Goal: Task Accomplishment & Management: Manage account settings

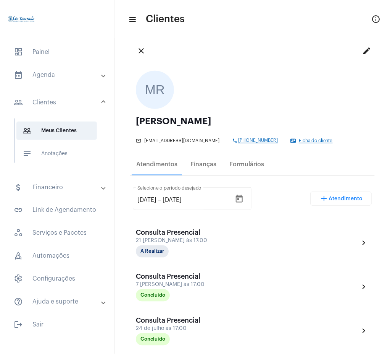
scroll to position [13, 0]
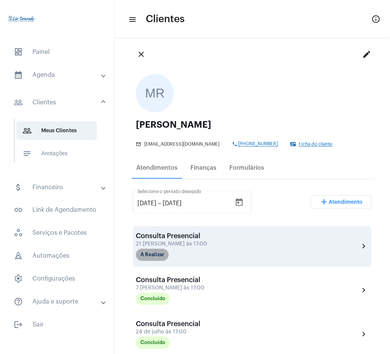
click at [155, 260] on mat-chip "A Realizar" at bounding box center [152, 255] width 33 height 12
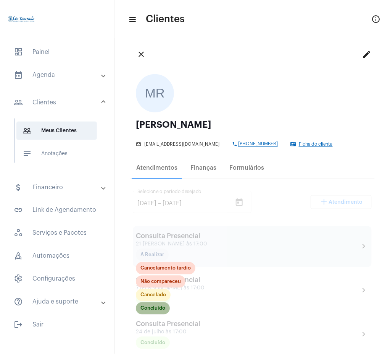
click at [155, 312] on mat-chip "Concluído" at bounding box center [153, 308] width 34 height 12
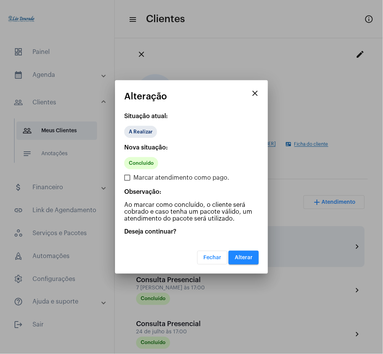
click at [131, 175] on label "Marcar atendimento como pago." at bounding box center [176, 177] width 105 height 9
click at [127, 181] on input "Marcar atendimento como pago." at bounding box center [127, 181] width 0 height 0
checkbox input "true"
click at [244, 258] on span "Alterar" at bounding box center [243, 257] width 18 height 5
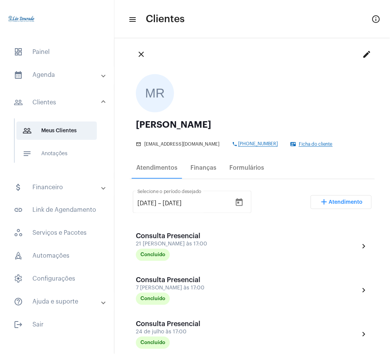
click at [40, 81] on mat-expansion-panel-header "calendar_month_outlined Agenda" at bounding box center [60, 75] width 110 height 18
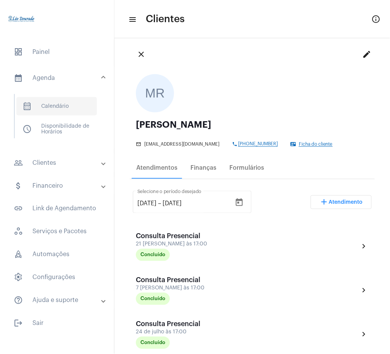
click at [57, 108] on span "calendar_month_outlined Calendário" at bounding box center [56, 106] width 81 height 18
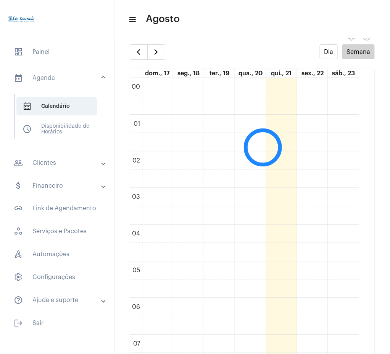
scroll to position [221, 0]
click at [155, 49] on span "button" at bounding box center [156, 51] width 9 height 9
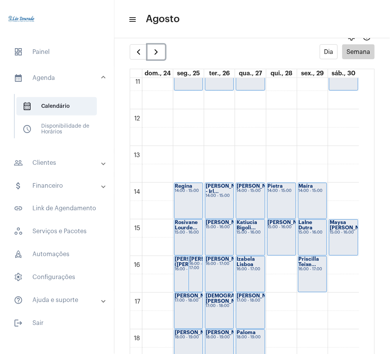
scroll to position [391, 0]
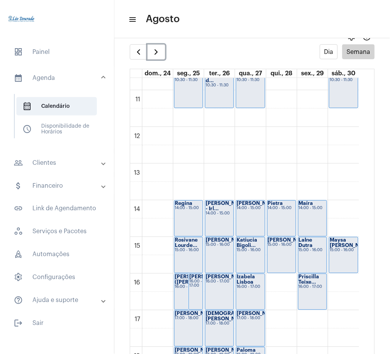
click at [351, 244] on div "Maysa [PERSON_NAME]..." at bounding box center [344, 242] width 28 height 11
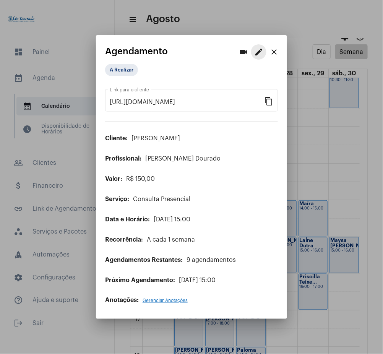
click at [260, 53] on mat-icon "edit" at bounding box center [258, 51] width 9 height 9
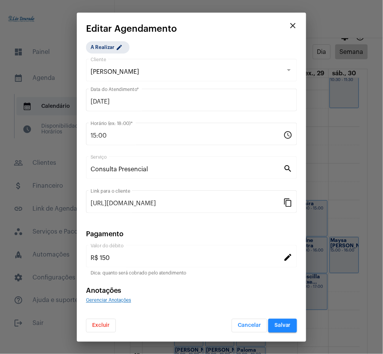
click at [108, 323] on span "Excluir" at bounding box center [101, 325] width 18 height 5
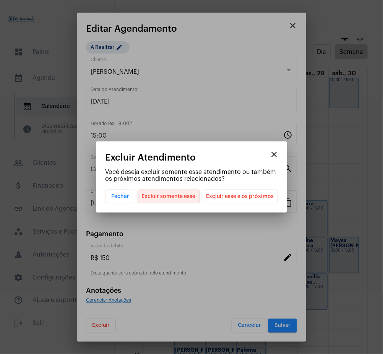
click at [171, 194] on span "Excluir somente esse" at bounding box center [169, 196] width 54 height 13
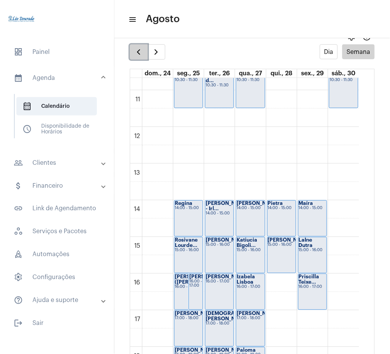
click at [144, 48] on button "button" at bounding box center [139, 51] width 18 height 15
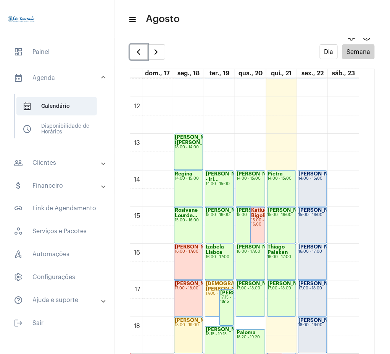
scroll to position [410, 0]
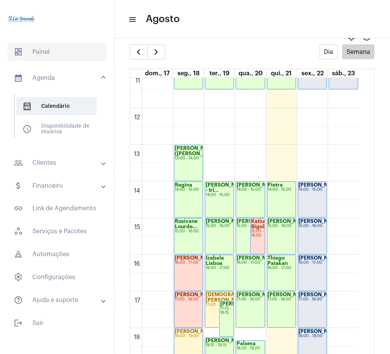
click at [76, 58] on span "dashboard Painel" at bounding box center [57, 52] width 99 height 18
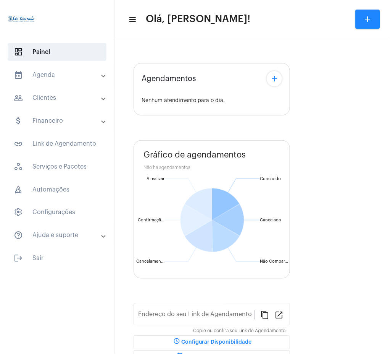
type input "[URL][DOMAIN_NAME][PERSON_NAME]"
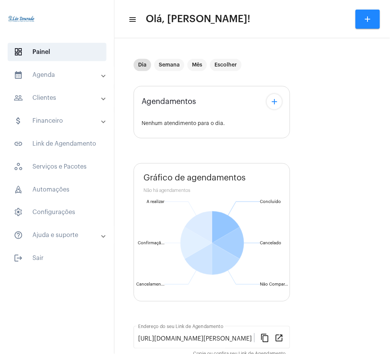
click at [39, 74] on mat-panel-title "calendar_month_outlined Agenda" at bounding box center [58, 74] width 88 height 9
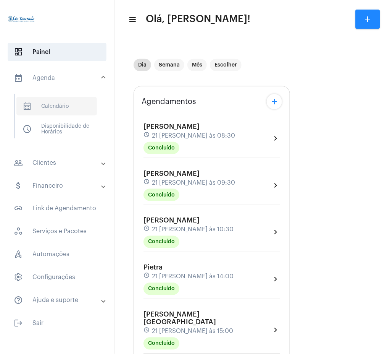
click at [50, 108] on span "calendar_month_outlined Calendário" at bounding box center [56, 106] width 81 height 18
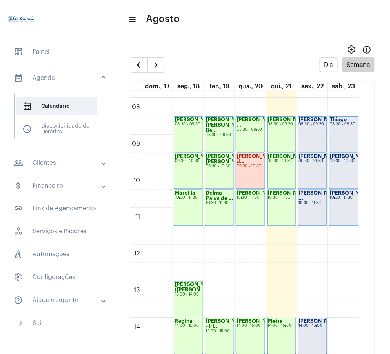
scroll to position [281, 0]
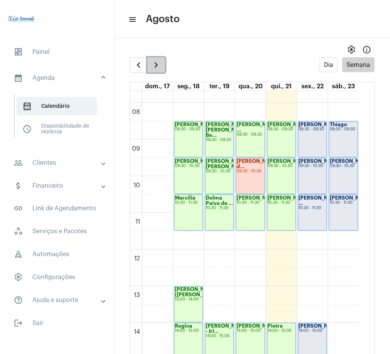
click at [162, 62] on button "button" at bounding box center [156, 64] width 18 height 15
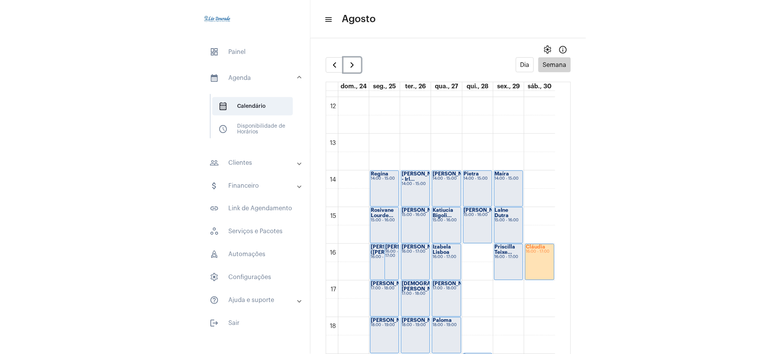
scroll to position [443, 0]
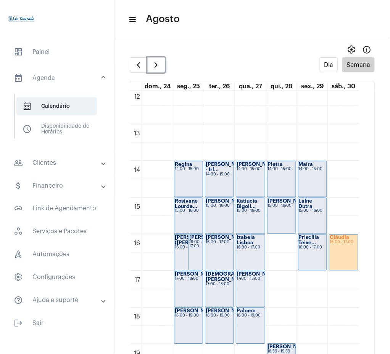
click at [335, 247] on div "[PERSON_NAME] 16:00 - 17:00" at bounding box center [344, 252] width 29 height 36
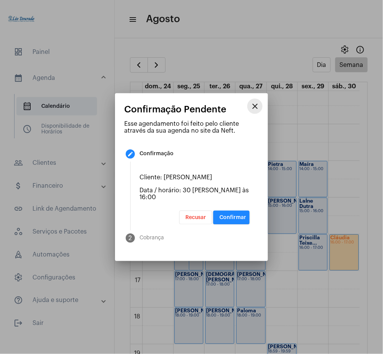
click at [254, 108] on mat-icon "close" at bounding box center [254, 106] width 9 height 9
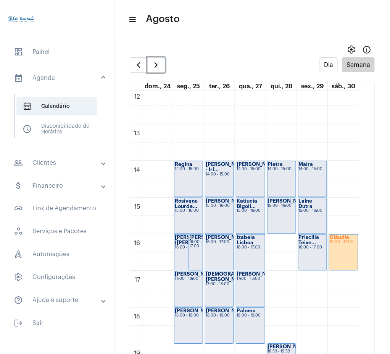
click at [346, 250] on div "[PERSON_NAME] 16:00 - 17:00" at bounding box center [344, 252] width 29 height 36
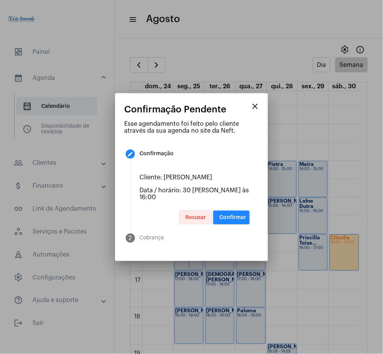
click at [189, 210] on button "Recusar" at bounding box center [195, 217] width 33 height 14
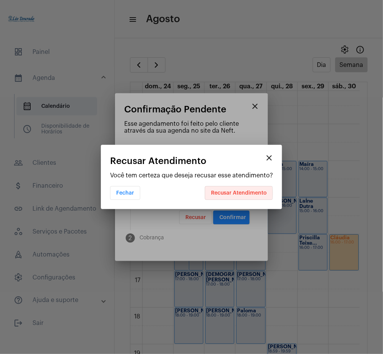
click at [234, 193] on span "Recusar Atendimento" at bounding box center [239, 192] width 56 height 5
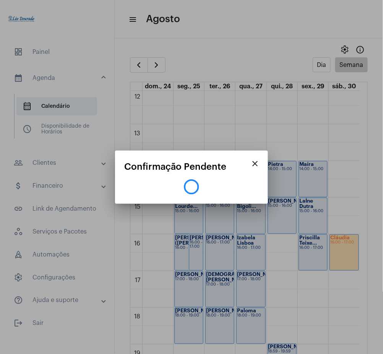
drag, startPoint x: 357, startPoint y: 271, endPoint x: 357, endPoint y: 256, distance: 14.9
click at [357, 256] on div at bounding box center [191, 177] width 383 height 354
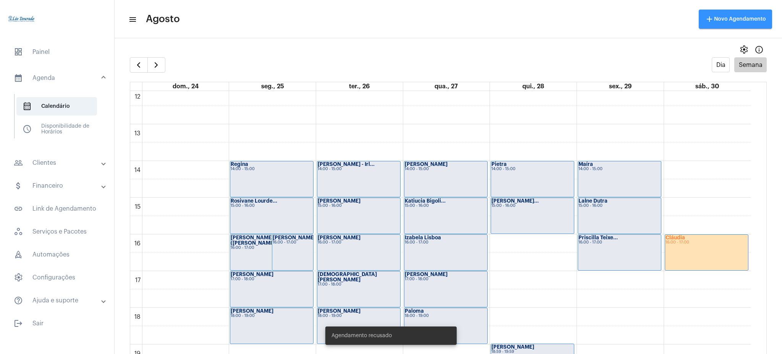
click at [390, 23] on button "add Novo Agendamento" at bounding box center [735, 19] width 73 height 19
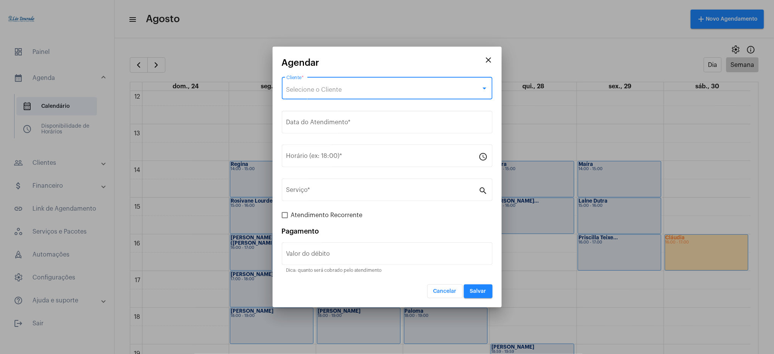
click at [297, 92] on span "Selecione o Cliente" at bounding box center [314, 90] width 56 height 6
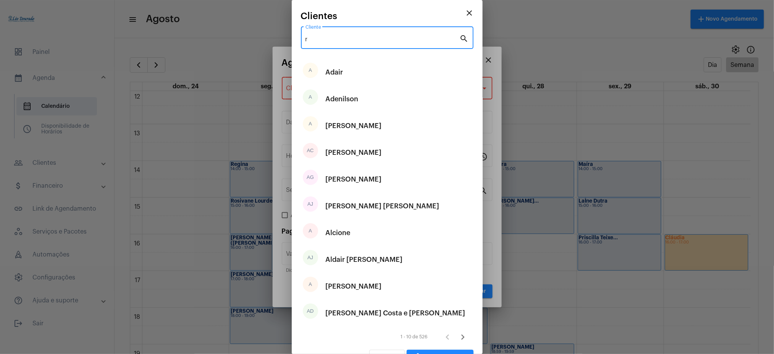
click at [319, 36] on input "r" at bounding box center [382, 39] width 154 height 7
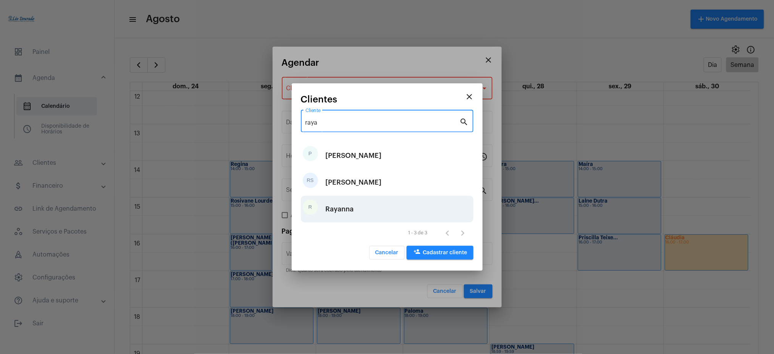
type input "raya"
click at [352, 210] on div "Rayanna" at bounding box center [340, 208] width 28 height 23
type input "R$"
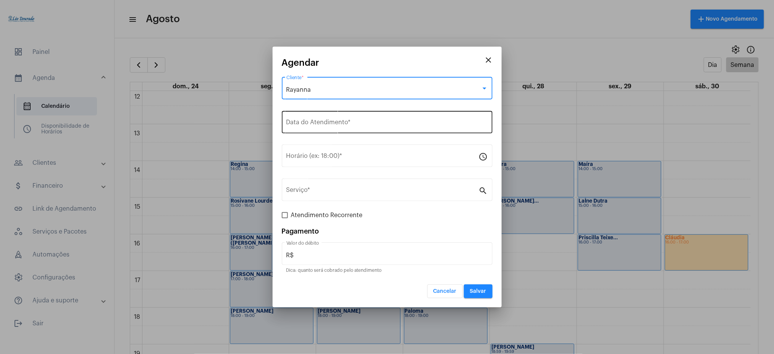
click at [296, 123] on input "Data do Atendimento *" at bounding box center [387, 123] width 202 height 7
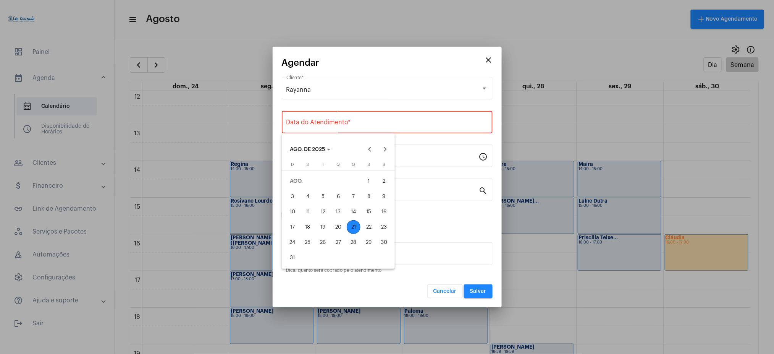
click at [382, 244] on div "30" at bounding box center [384, 242] width 14 height 14
type input "[DATE]"
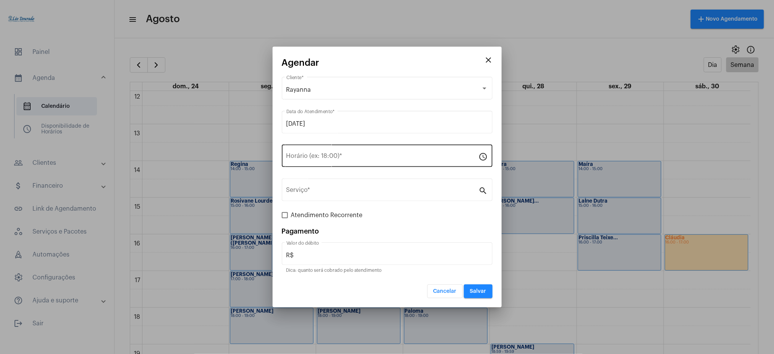
click at [319, 152] on div "Horário (ex: 18:00) *" at bounding box center [382, 155] width 192 height 24
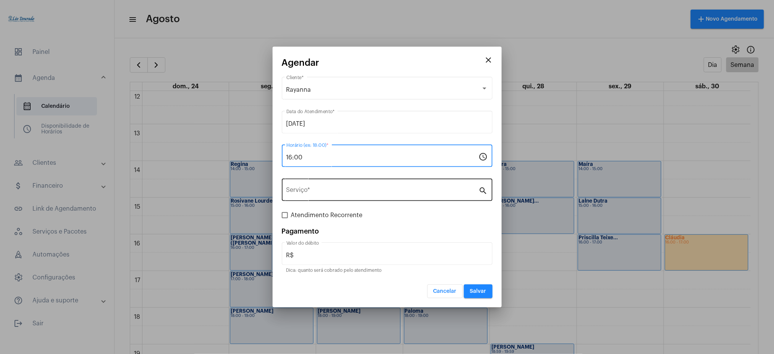
type input "16:00"
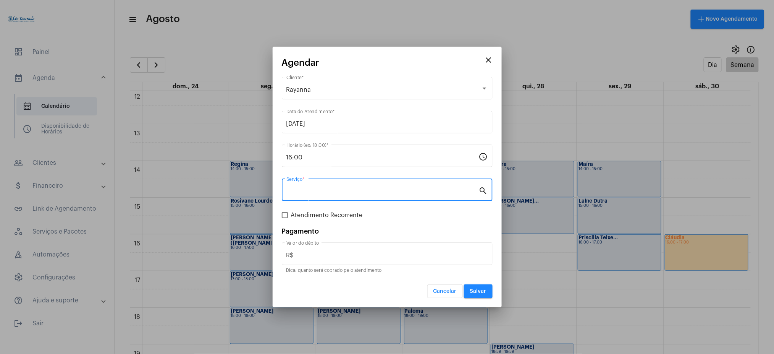
click at [337, 188] on input "Serviço *" at bounding box center [382, 191] width 192 height 7
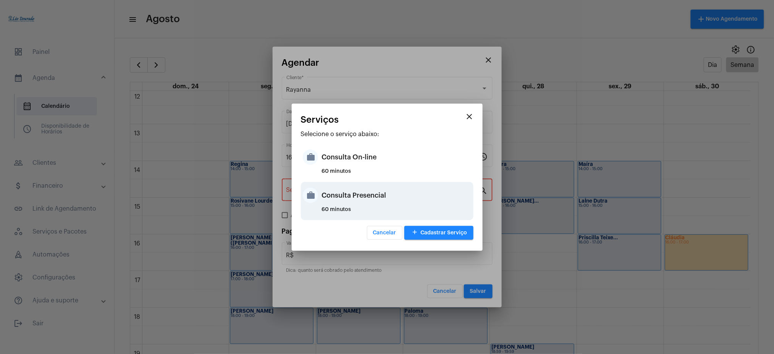
click at [371, 198] on div "Consulta Presencial" at bounding box center [397, 195] width 150 height 23
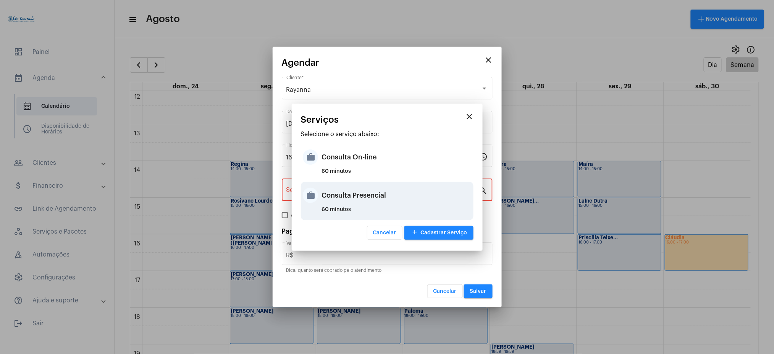
type input "Consulta Presencial"
type input "R$ 150"
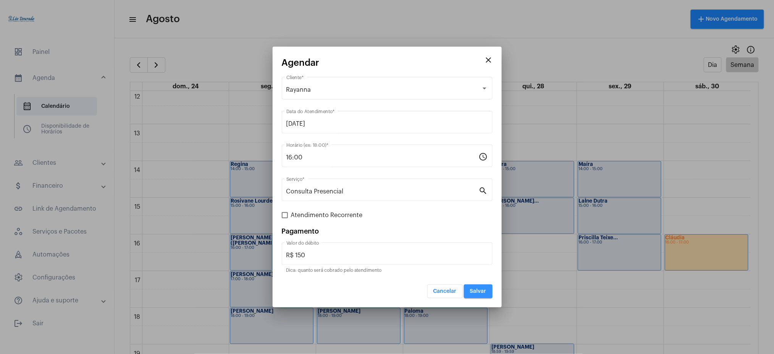
click at [390, 289] on span "Salvar" at bounding box center [478, 290] width 16 height 5
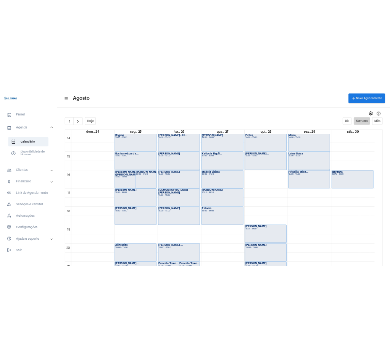
scroll to position [476, 0]
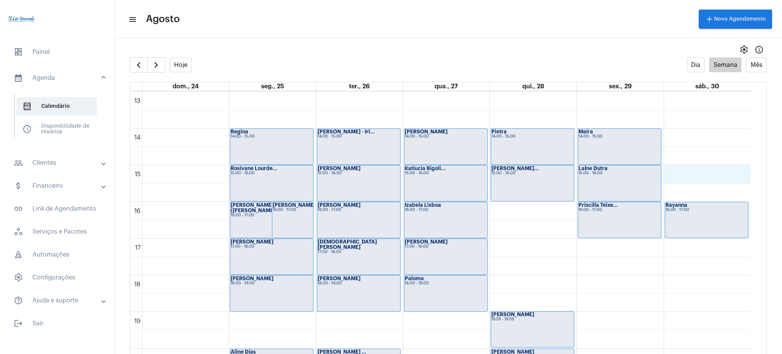
click at [390, 179] on div "00 01 02 03 04 05 06 07 08 09 10 11 12 13 14 15 16 17 18 19 20 21 22 23 [PERSON…" at bounding box center [440, 55] width 620 height 880
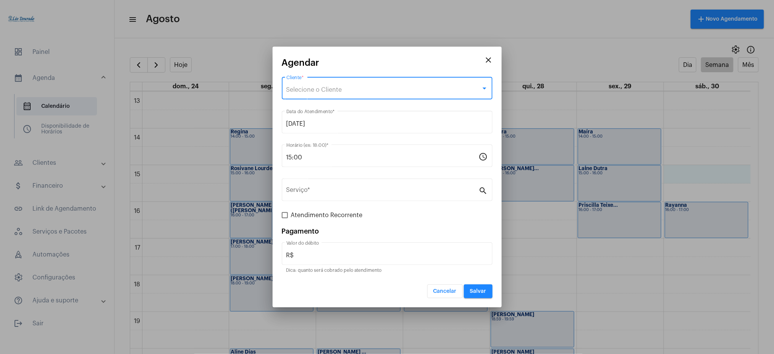
click at [351, 88] on div "Selecione o Cliente" at bounding box center [383, 89] width 195 height 7
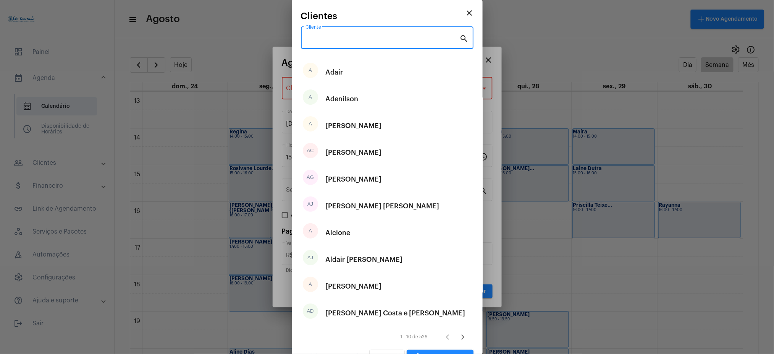
click at [314, 37] on input "Cliente" at bounding box center [382, 39] width 154 height 7
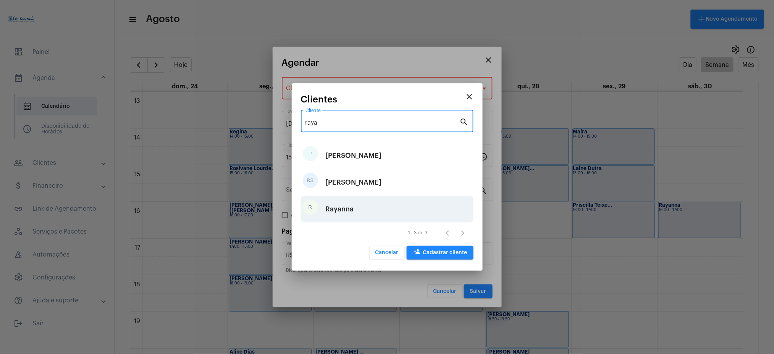
type input "raya"
click at [341, 205] on div "Rayanna" at bounding box center [340, 208] width 28 height 23
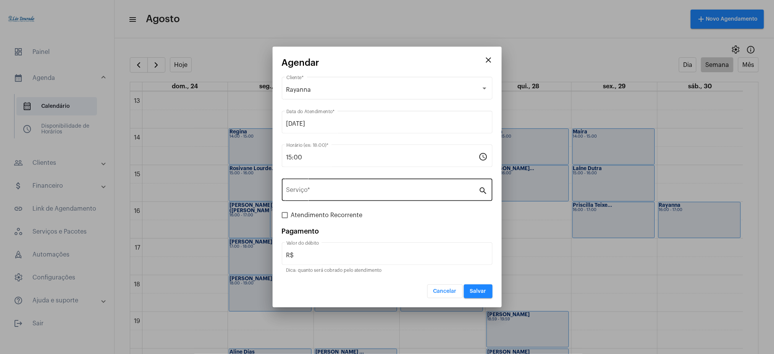
click at [322, 181] on div "Serviço *" at bounding box center [382, 189] width 192 height 24
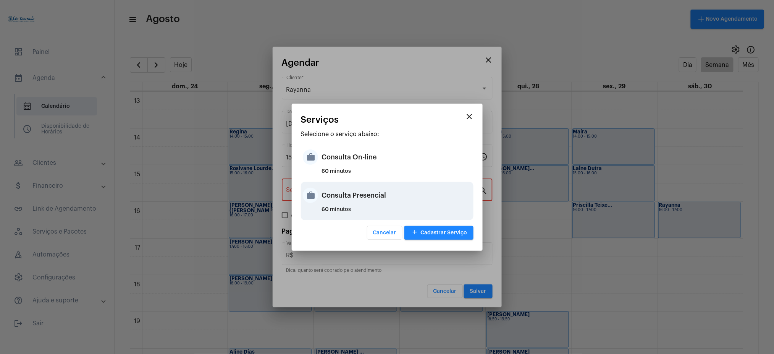
click at [390, 187] on div "Consulta Presencial" at bounding box center [397, 195] width 150 height 23
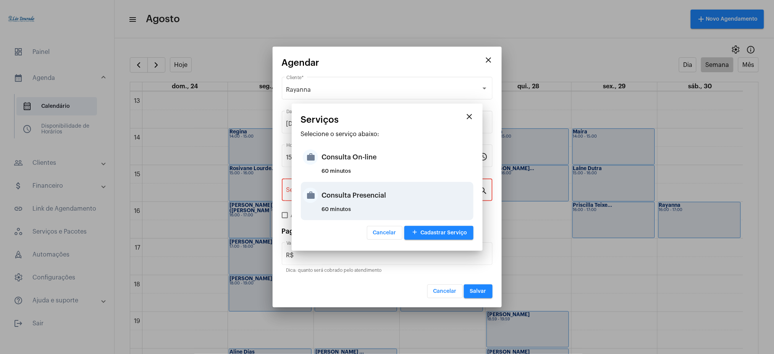
type input "Consulta Presencial"
type input "R$ 150"
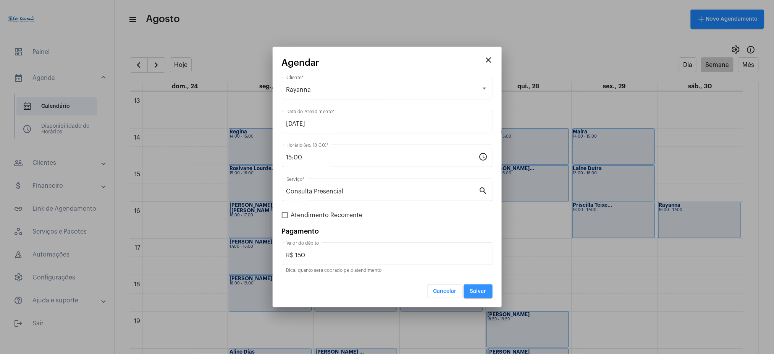
click at [390, 289] on span "Salvar" at bounding box center [478, 290] width 16 height 5
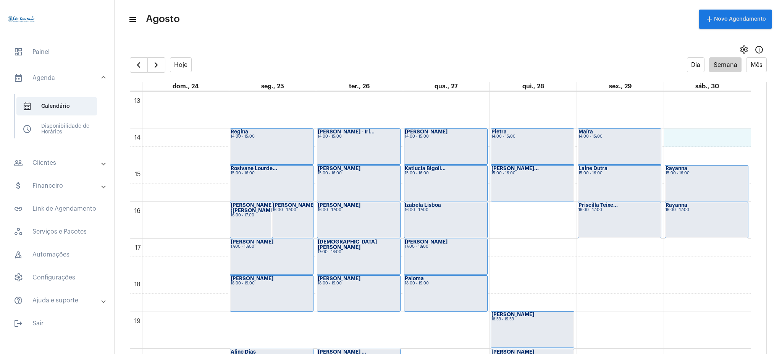
click at [390, 134] on div "00 01 02 03 04 05 06 07 08 09 10 11 12 13 14 15 16 17 18 19 20 21 22 23 [PERSON…" at bounding box center [440, 55] width 620 height 880
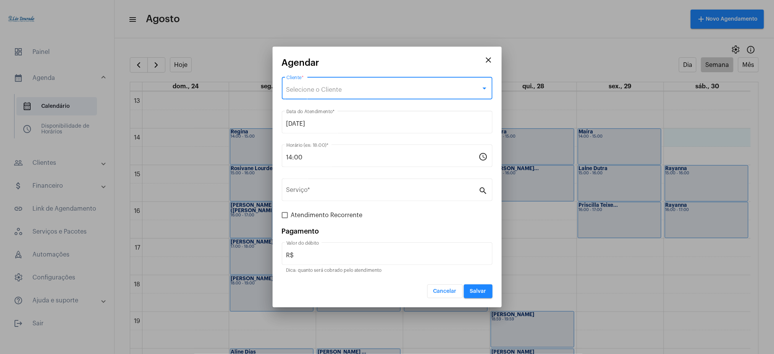
click at [312, 89] on span "Selecione o Cliente" at bounding box center [314, 90] width 56 height 6
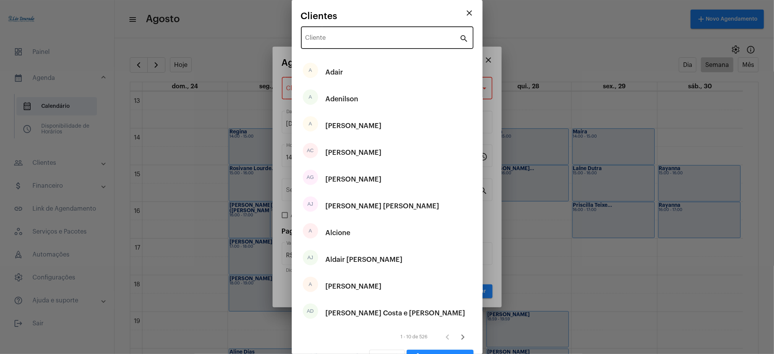
click at [331, 32] on div "Cliente" at bounding box center [382, 37] width 154 height 24
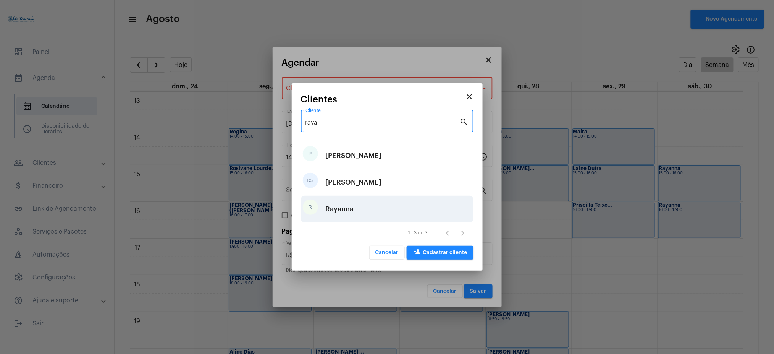
type input "raya"
click at [359, 207] on div "[PERSON_NAME]" at bounding box center [387, 208] width 173 height 27
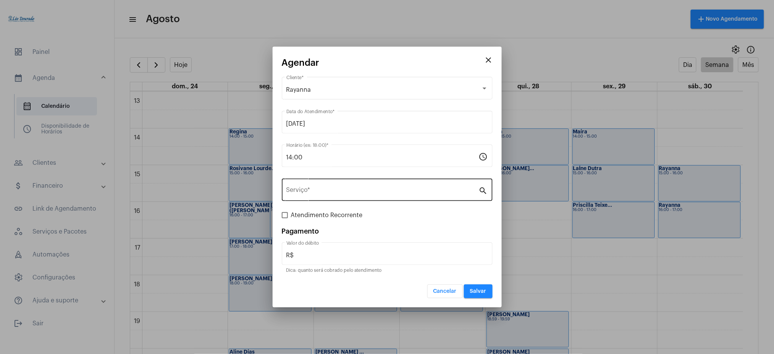
click at [347, 186] on div "Serviço *" at bounding box center [382, 189] width 192 height 24
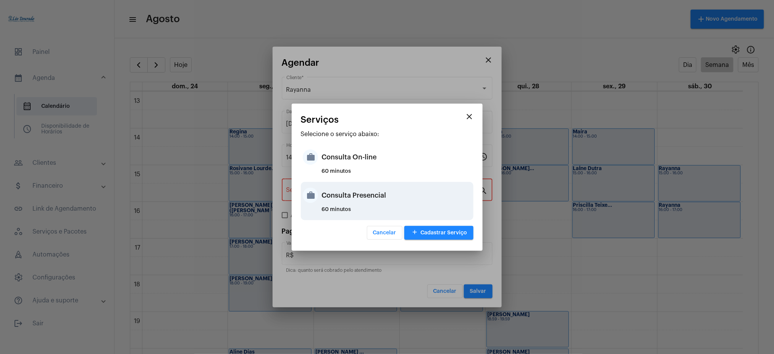
click at [385, 194] on div "Consulta Presencial" at bounding box center [397, 195] width 150 height 23
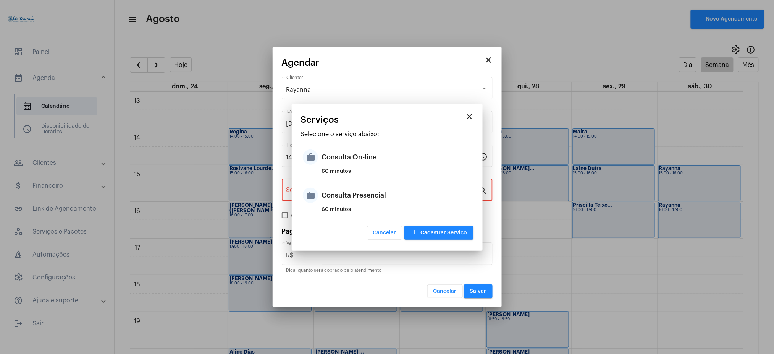
type input "Consulta Presencial"
type input "R$ 150"
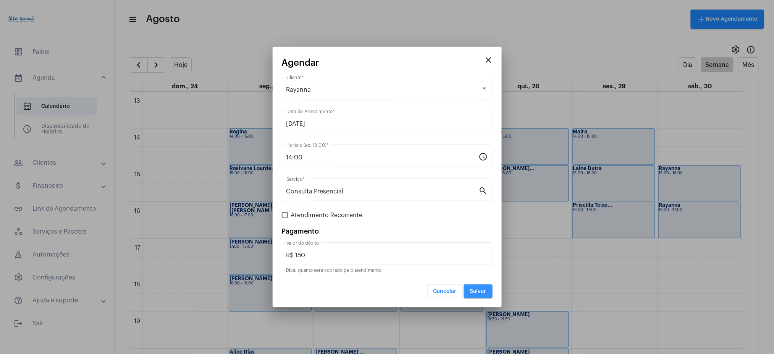
click at [390, 292] on span "Salvar" at bounding box center [478, 290] width 16 height 5
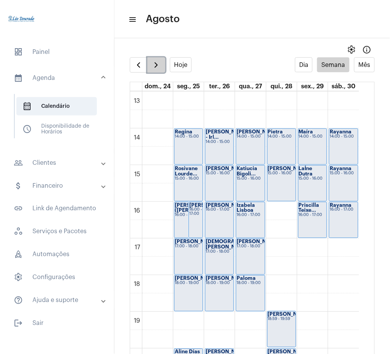
click at [157, 68] on span "button" at bounding box center [156, 64] width 9 height 9
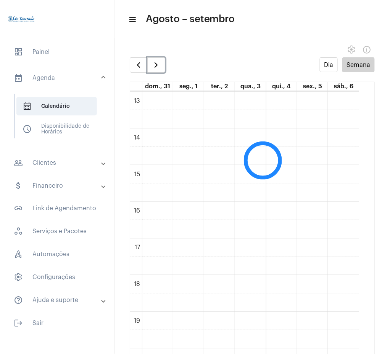
scroll to position [221, 0]
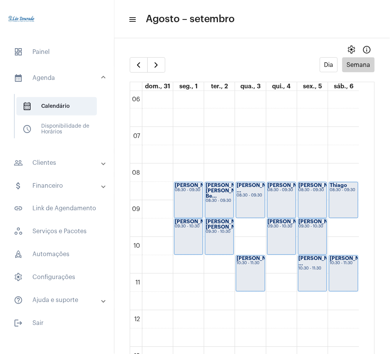
click at [127, 65] on full-calendar "Dia Semana dom., 31 seg., 1 ter., 2 qua., 3 qui., 4 sex., 5 sáb., 6 00 01 02 03…" at bounding box center [253, 213] width 276 height 312
click at [132, 64] on button "button" at bounding box center [139, 64] width 18 height 15
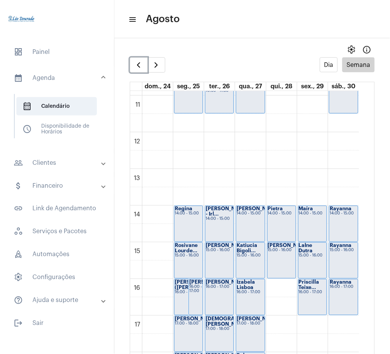
scroll to position [415, 0]
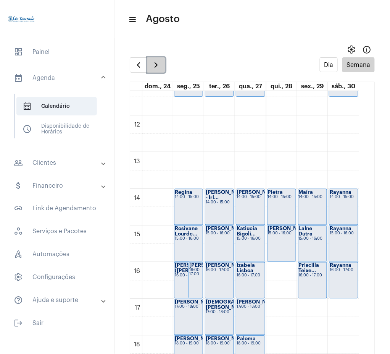
click at [161, 71] on button "button" at bounding box center [156, 64] width 18 height 15
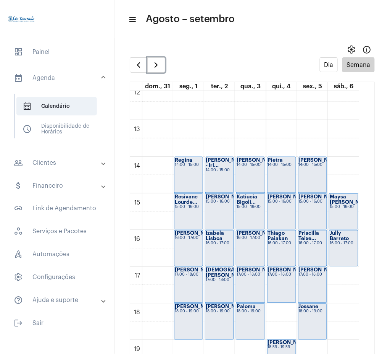
scroll to position [478, 0]
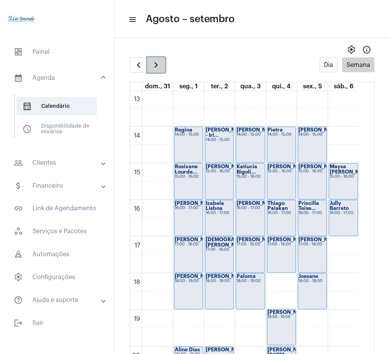
click at [157, 62] on span "button" at bounding box center [156, 64] width 9 height 9
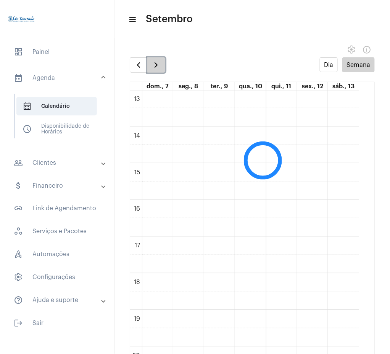
scroll to position [221, 0]
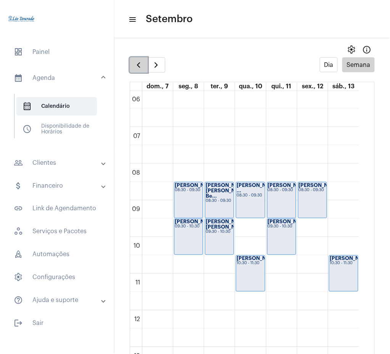
click at [136, 65] on span "button" at bounding box center [138, 64] width 9 height 9
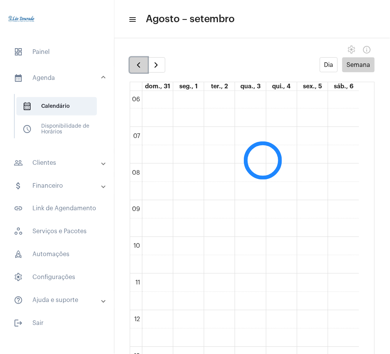
click at [136, 65] on span "button" at bounding box center [138, 64] width 9 height 9
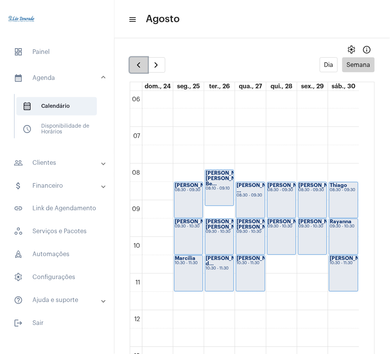
click at [136, 65] on span "button" at bounding box center [138, 64] width 9 height 9
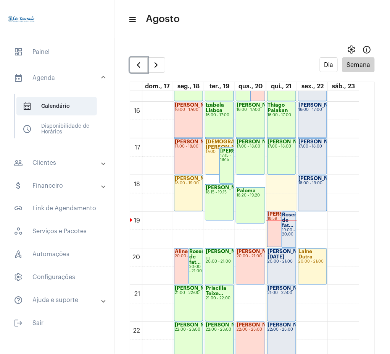
scroll to position [601, 0]
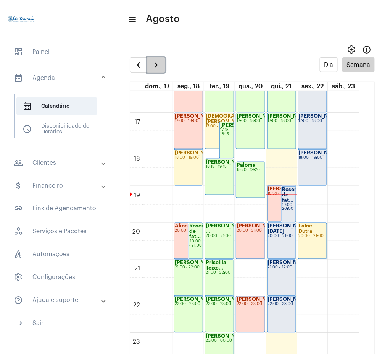
click at [159, 58] on button "button" at bounding box center [156, 64] width 18 height 15
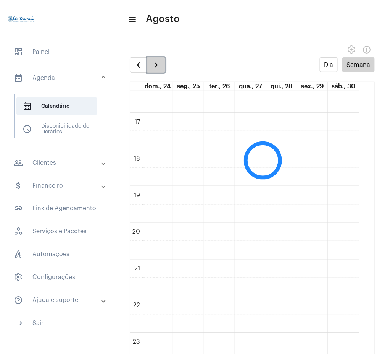
scroll to position [221, 0]
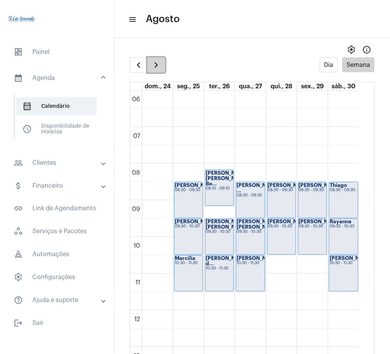
click at [159, 58] on button "button" at bounding box center [156, 64] width 18 height 15
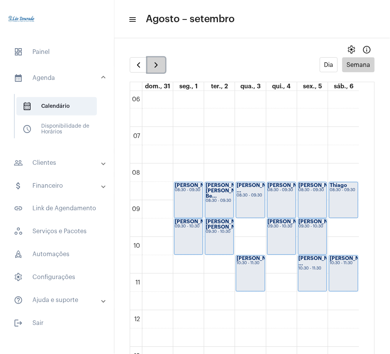
click at [160, 71] on button "button" at bounding box center [156, 64] width 18 height 15
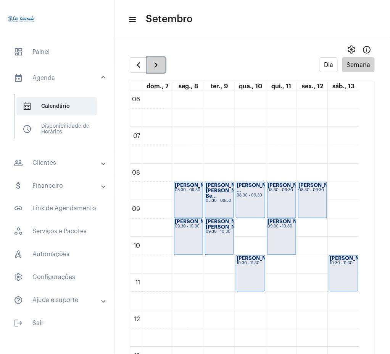
click at [160, 71] on button "button" at bounding box center [156, 64] width 18 height 15
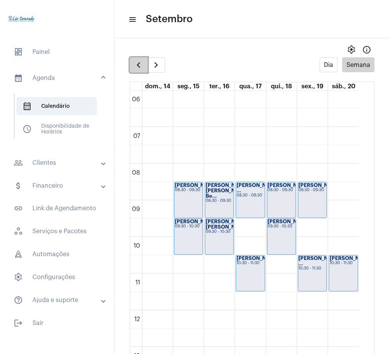
click at [141, 69] on span "button" at bounding box center [138, 64] width 9 height 9
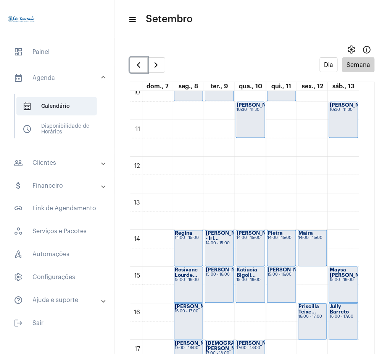
scroll to position [373, 0]
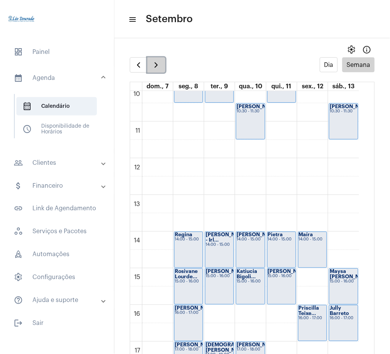
click at [155, 63] on span "button" at bounding box center [156, 64] width 9 height 9
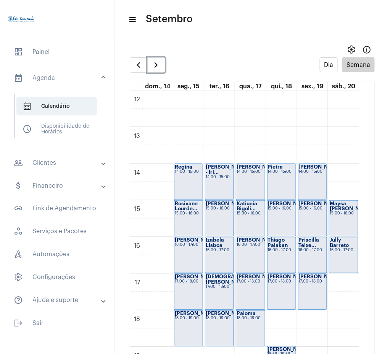
scroll to position [471, 0]
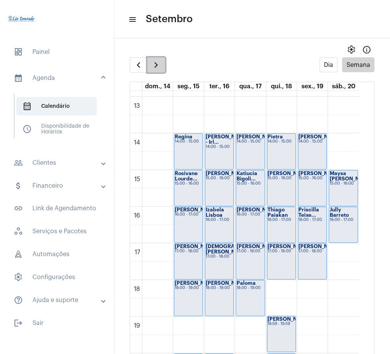
click at [161, 66] on span "button" at bounding box center [156, 64] width 9 height 9
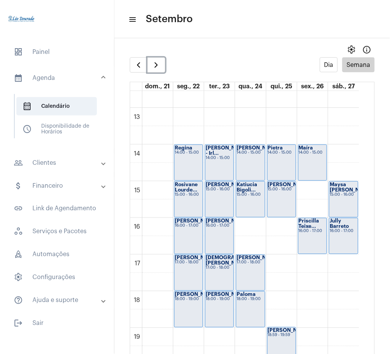
scroll to position [460, 0]
click at [162, 59] on button "button" at bounding box center [156, 64] width 18 height 15
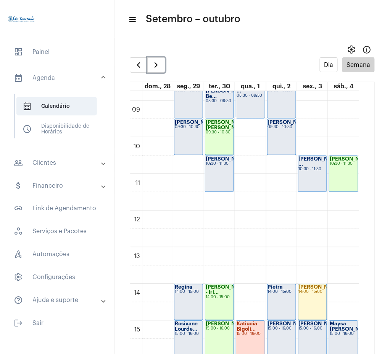
scroll to position [318, 0]
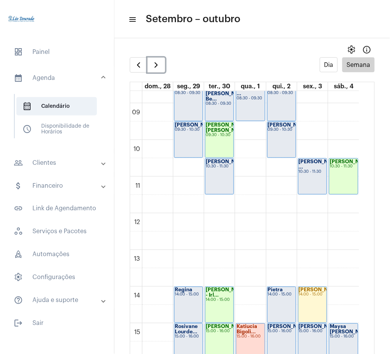
click at [215, 138] on div "[PERSON_NAME] [PERSON_NAME]... 09:30 - 10:30" at bounding box center [219, 140] width 28 height 36
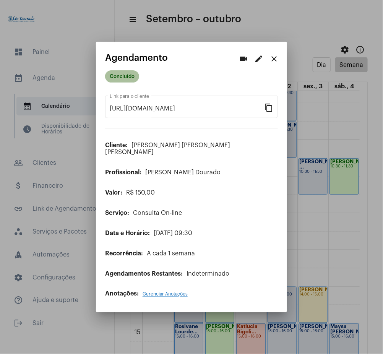
click at [113, 78] on mat-chip "Concluído" at bounding box center [122, 76] width 34 height 12
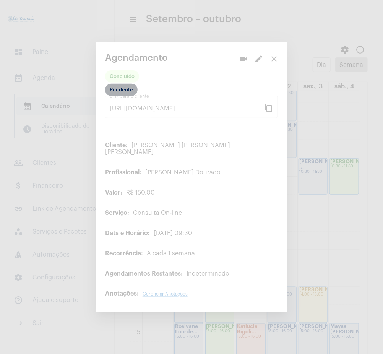
click at [112, 88] on mat-chip "Pendente" at bounding box center [121, 90] width 32 height 12
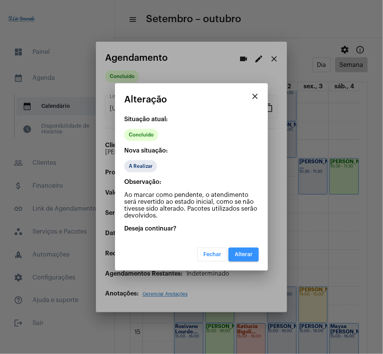
click at [244, 254] on span "Alterar" at bounding box center [243, 254] width 18 height 5
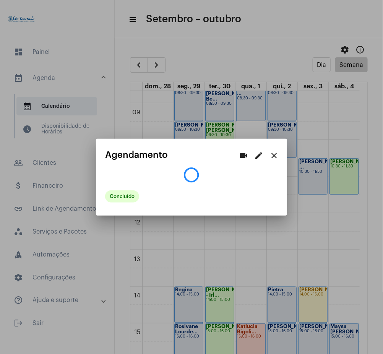
click at [346, 170] on div at bounding box center [191, 177] width 383 height 354
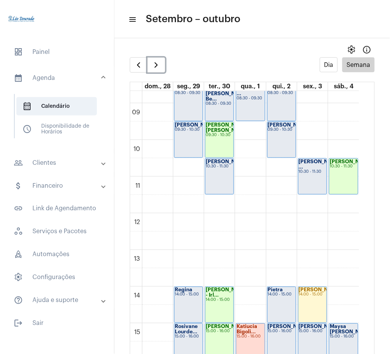
click at [346, 168] on div "10:30 - 11:30" at bounding box center [344, 166] width 28 height 4
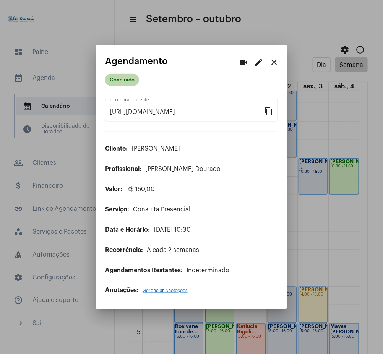
drag, startPoint x: 131, startPoint y: 76, endPoint x: 117, endPoint y: 84, distance: 15.9
click at [117, 84] on mat-chip "Concluído" at bounding box center [122, 80] width 34 height 12
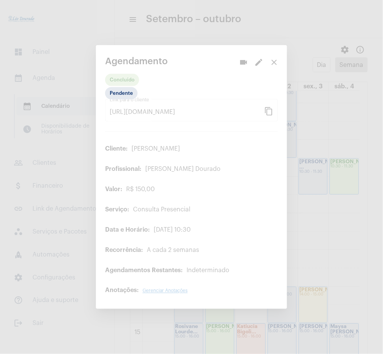
click at [117, 84] on div at bounding box center [191, 177] width 383 height 354
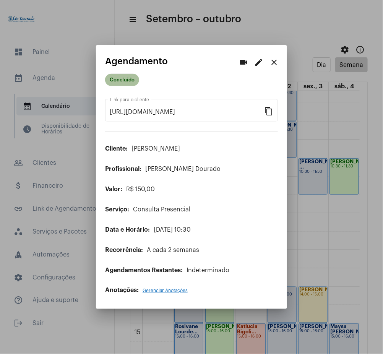
click at [116, 83] on mat-chip "Concluído" at bounding box center [122, 80] width 34 height 12
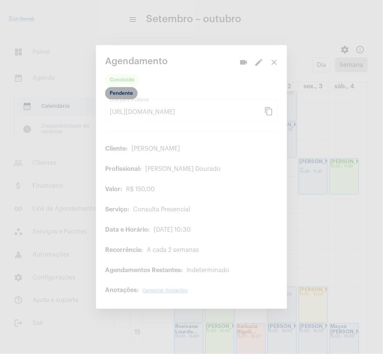
click at [121, 97] on mat-chip "Pendente" at bounding box center [121, 93] width 32 height 12
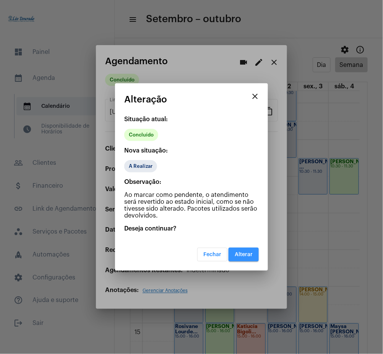
click at [234, 248] on button "Alterar" at bounding box center [243, 254] width 30 height 14
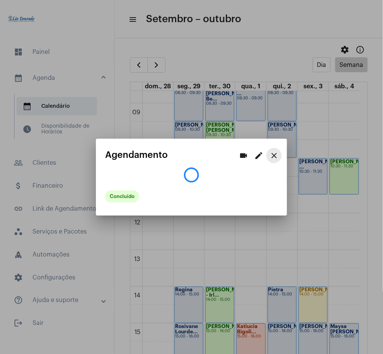
click at [277, 158] on mat-icon "close" at bounding box center [273, 155] width 9 height 9
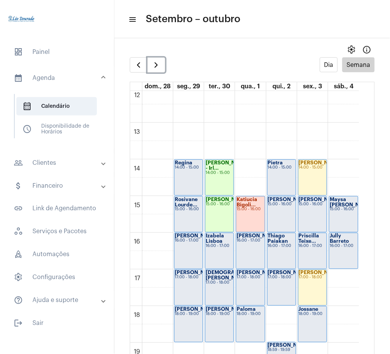
scroll to position [449, 0]
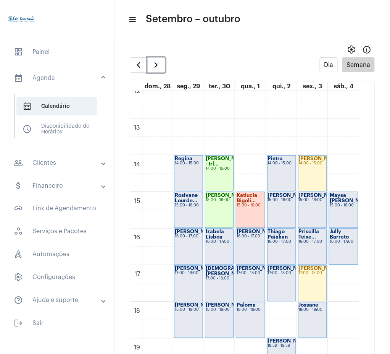
click at [302, 165] on div "14:00 - 15:00" at bounding box center [312, 163] width 27 height 4
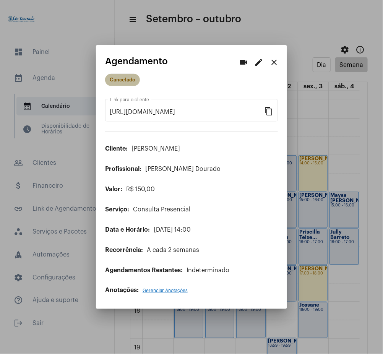
click at [128, 81] on mat-chip "Cancelado" at bounding box center [122, 80] width 35 height 12
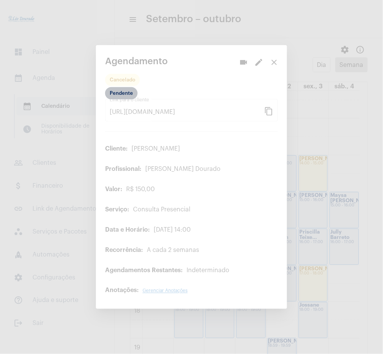
click at [115, 90] on mat-chip "Pendente" at bounding box center [121, 93] width 32 height 12
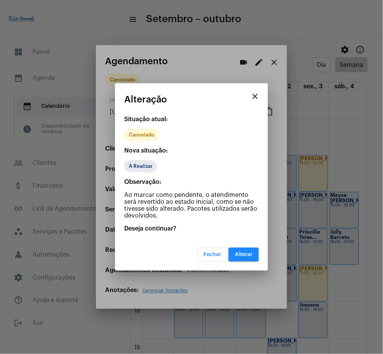
click at [115, 90] on mat-dialog-container "close Alteração Situação atual: Cancelado Nova situação: A Realizar Observação:…" at bounding box center [191, 176] width 153 height 187
click at [248, 256] on span "Alterar" at bounding box center [243, 254] width 18 height 5
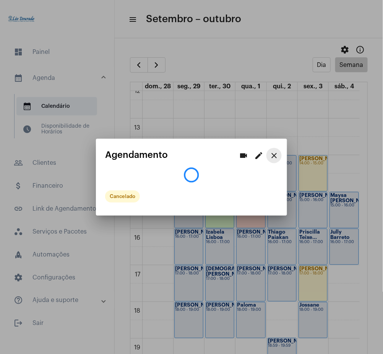
click at [273, 157] on mat-icon "close" at bounding box center [273, 155] width 9 height 9
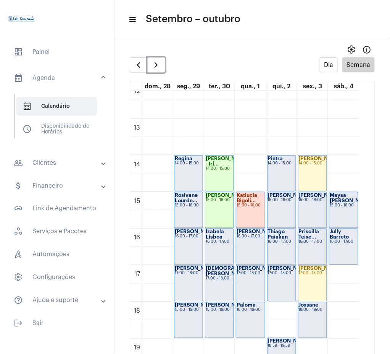
click at [212, 241] on div "16:00 - 17:00" at bounding box center [219, 242] width 27 height 4
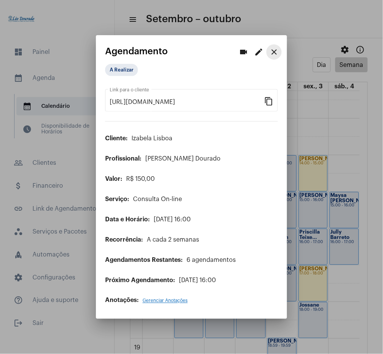
click at [276, 50] on mat-icon "close" at bounding box center [273, 51] width 9 height 9
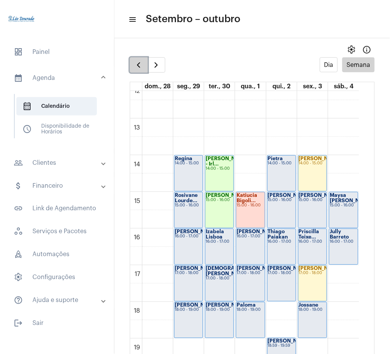
click at [139, 60] on span "button" at bounding box center [138, 64] width 9 height 9
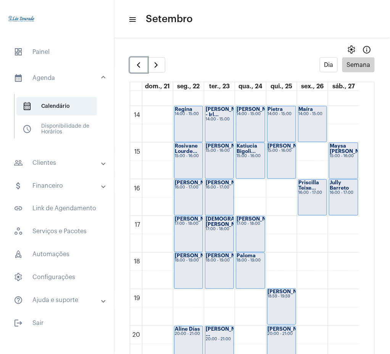
scroll to position [501, 0]
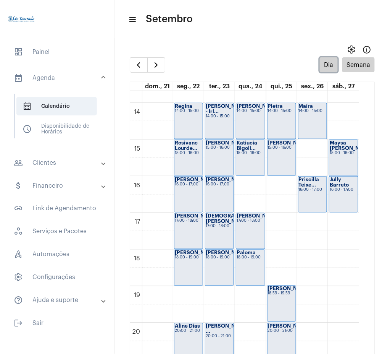
click at [325, 62] on button "Dia" at bounding box center [329, 64] width 18 height 15
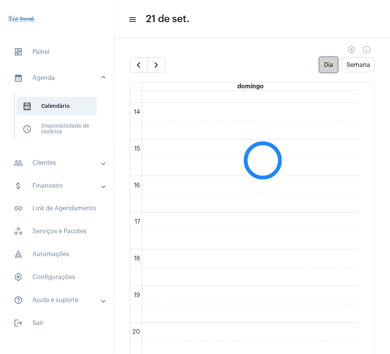
scroll to position [221, 0]
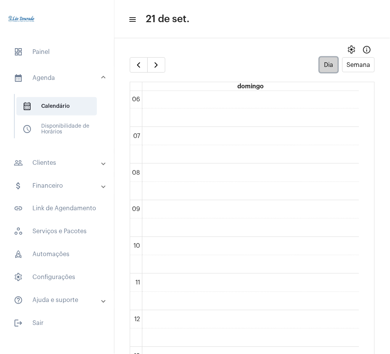
click at [325, 62] on button "Dia" at bounding box center [329, 64] width 18 height 15
click at [346, 63] on button "Semana" at bounding box center [359, 64] width 32 height 15
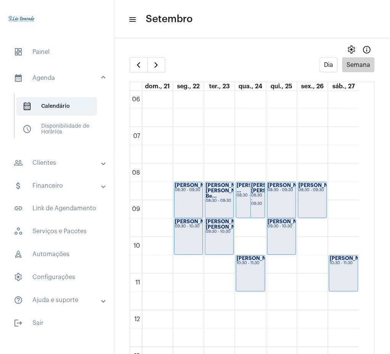
click at [66, 160] on mat-panel-title "people_outline Clientes" at bounding box center [58, 162] width 88 height 9
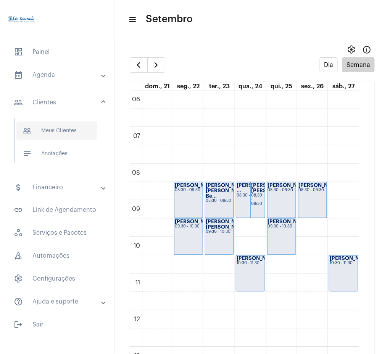
click at [66, 133] on span "people_outline Meus Clientes" at bounding box center [56, 130] width 81 height 18
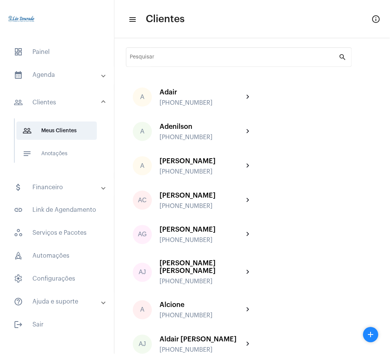
click at [63, 81] on mat-expansion-panel-header "calendar_month_outlined Agenda" at bounding box center [60, 75] width 110 height 18
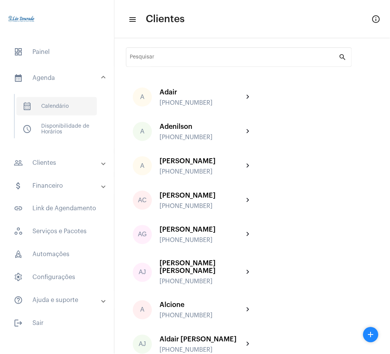
click at [71, 112] on span "calendar_month_outlined Calendário" at bounding box center [56, 106] width 81 height 18
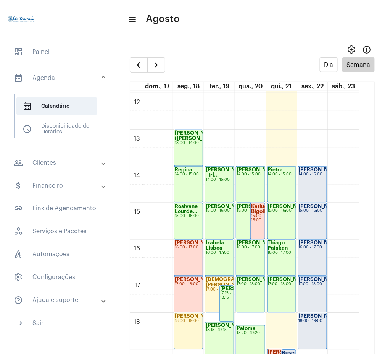
scroll to position [436, 0]
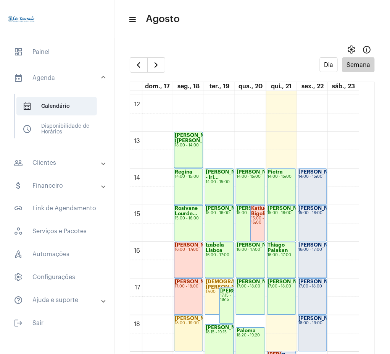
click at [48, 156] on mat-expansion-panel-header "people_outline Clientes" at bounding box center [60, 162] width 110 height 18
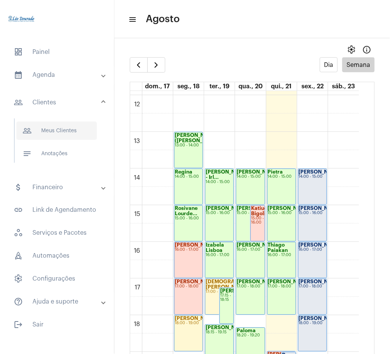
click at [60, 129] on span "people_outline Meus Clientes" at bounding box center [56, 130] width 81 height 18
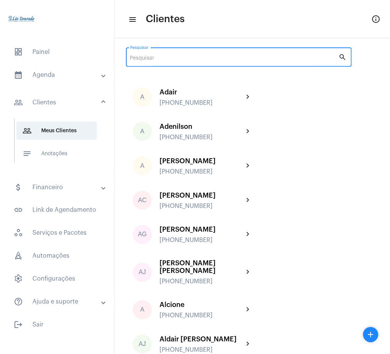
click at [245, 60] on input "Pesquisar" at bounding box center [234, 58] width 209 height 6
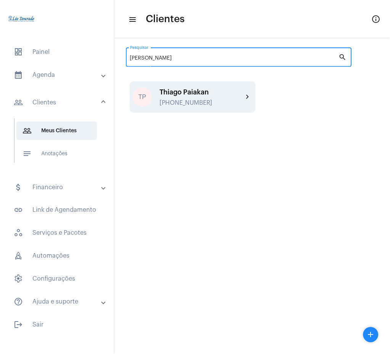
type input "[PERSON_NAME]"
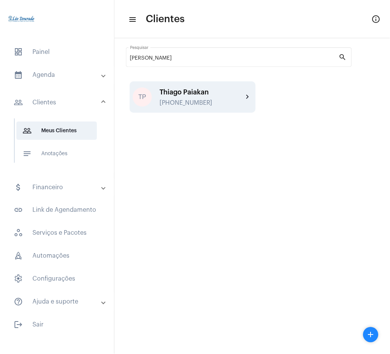
click at [248, 95] on mat-icon "chevron_right" at bounding box center [248, 96] width 9 height 9
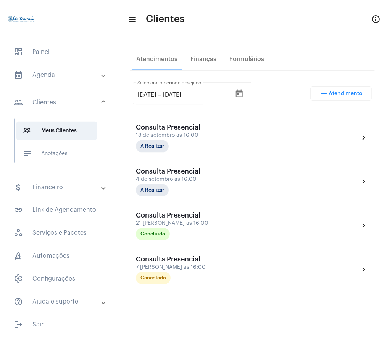
scroll to position [149, 0]
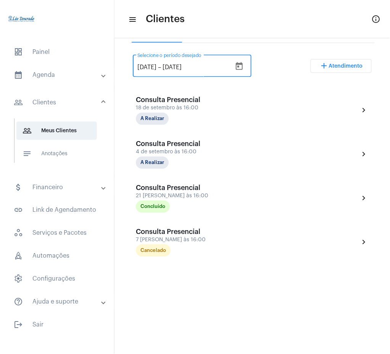
click at [141, 65] on input "[DATE]" at bounding box center [146, 67] width 19 height 7
click at [142, 67] on input "[DATE]" at bounding box center [146, 67] width 19 height 7
type input "[DATE]"
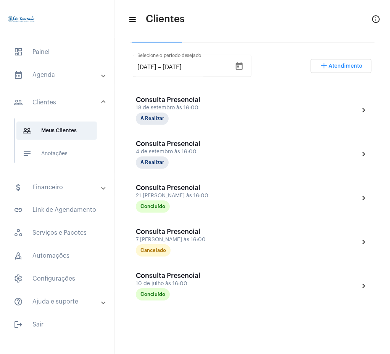
click at [278, 66] on div "[DATE] [DATE] – [DATE] Selecione o período desejado add Atendimento" at bounding box center [252, 69] width 239 height 36
click at [55, 80] on mat-expansion-panel-header "calendar_month_outlined Agenda" at bounding box center [60, 75] width 110 height 18
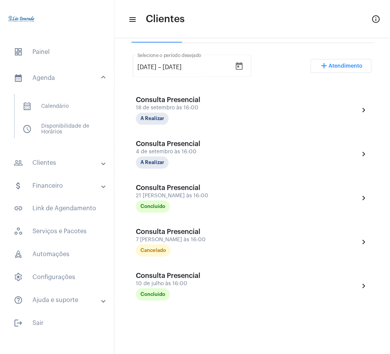
scroll to position [13, 0]
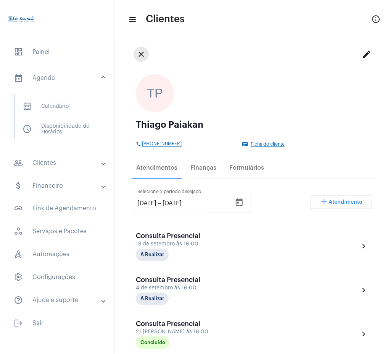
click at [144, 52] on mat-icon "close" at bounding box center [141, 54] width 9 height 9
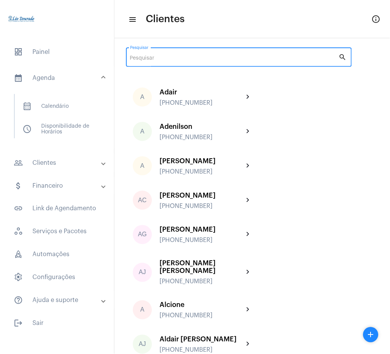
click at [219, 59] on input "Pesquisar" at bounding box center [234, 58] width 209 height 6
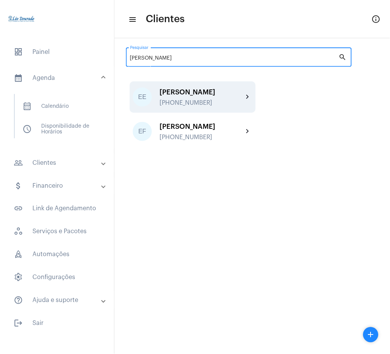
type input "[PERSON_NAME]"
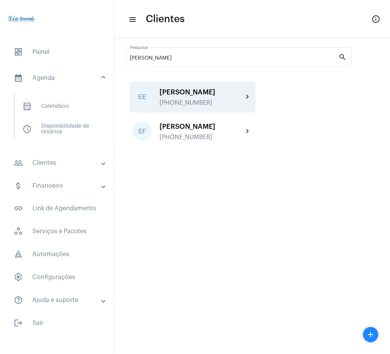
click at [229, 106] on div "EE [PERSON_NAME] [PHONE_NUMBER] chevron_right" at bounding box center [193, 96] width 126 height 31
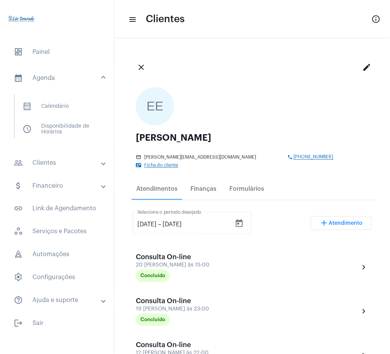
click at [79, 167] on mat-panel-title "people_outline Clientes" at bounding box center [58, 162] width 88 height 9
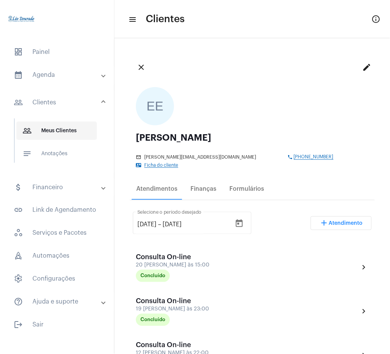
click at [54, 135] on span "people_outline Meus Clientes" at bounding box center [56, 130] width 81 height 18
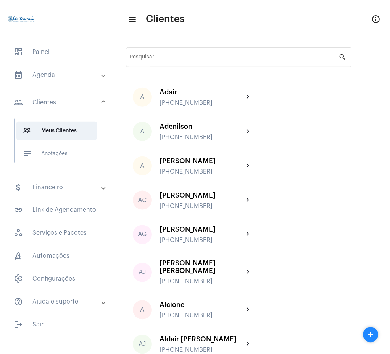
click at [66, 79] on mat-panel-title "calendar_month_outlined Agenda" at bounding box center [58, 74] width 88 height 9
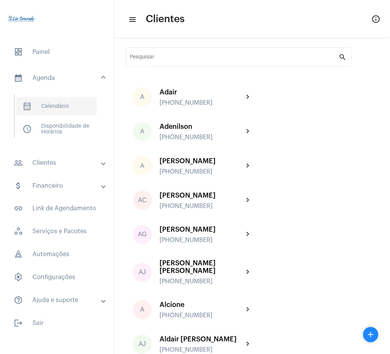
click at [62, 102] on span "calendar_month_outlined Calendário" at bounding box center [56, 106] width 81 height 18
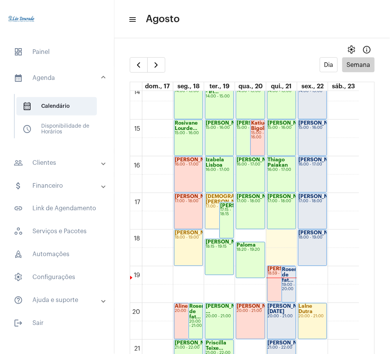
scroll to position [526, 0]
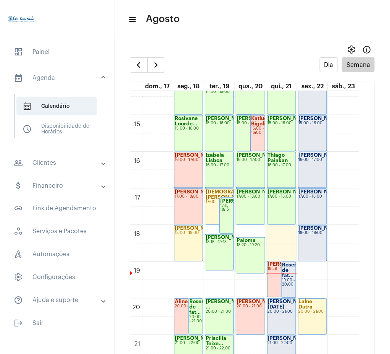
click at [52, 160] on mat-panel-title "people_outline Clientes" at bounding box center [58, 162] width 88 height 9
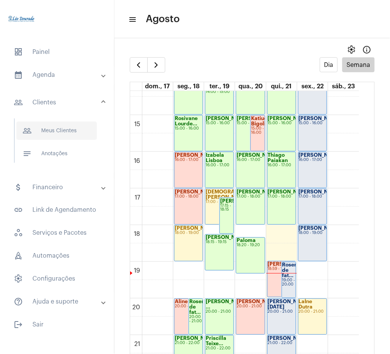
click at [47, 132] on span "people_outline Meus Clientes" at bounding box center [56, 130] width 81 height 18
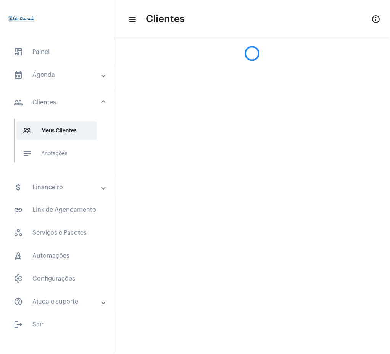
click at [221, 47] on div at bounding box center [253, 49] width 276 height 23
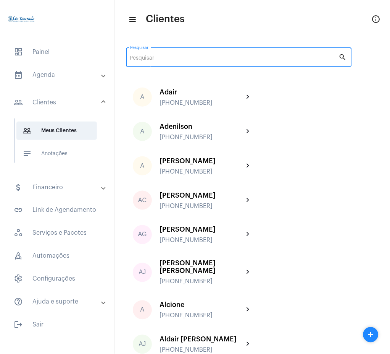
click at [228, 56] on input "Pesquisar" at bounding box center [234, 58] width 209 height 6
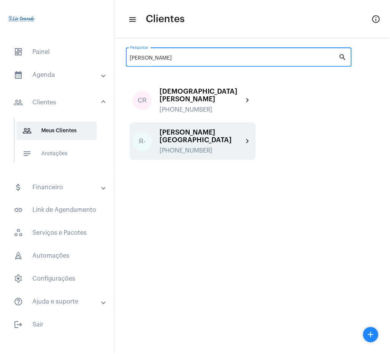
type input "[PERSON_NAME]"
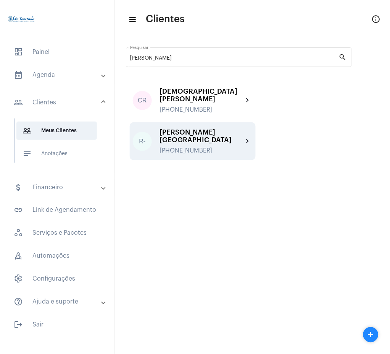
click at [239, 138] on div "[PERSON_NAME][GEOGRAPHIC_DATA] [PHONE_NUMBER]" at bounding box center [202, 141] width 84 height 26
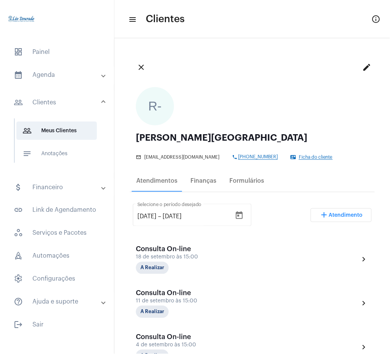
drag, startPoint x: 39, startPoint y: 78, endPoint x: 60, endPoint y: 72, distance: 21.8
click at [60, 72] on mat-panel-title "calendar_month_outlined Agenda" at bounding box center [58, 74] width 88 height 9
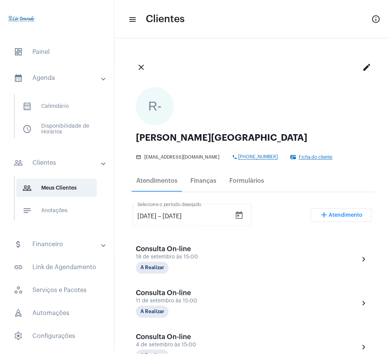
click at [60, 72] on mat-expansion-panel-header "calendar_month_outlined Agenda" at bounding box center [60, 78] width 110 height 24
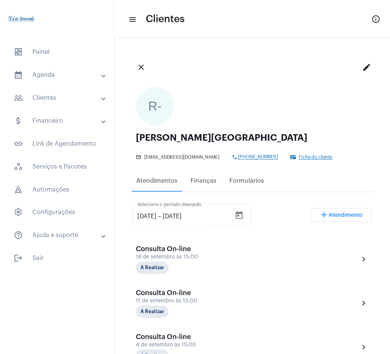
click at [63, 73] on mat-panel-title "calendar_month_outlined Agenda" at bounding box center [58, 74] width 88 height 9
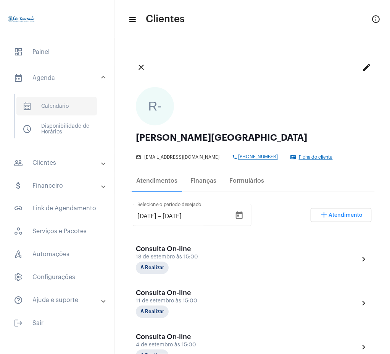
click at [66, 98] on span "calendar_month_outlined Calendário" at bounding box center [56, 106] width 81 height 18
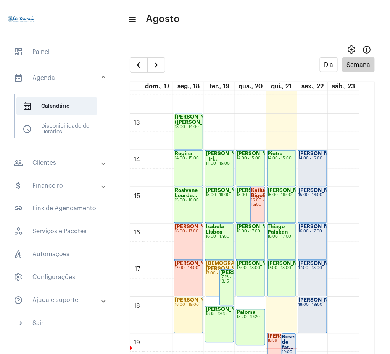
scroll to position [456, 0]
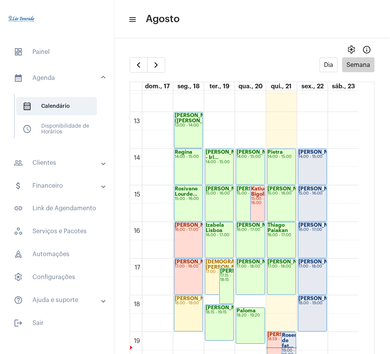
click at [78, 166] on mat-panel-title "people_outline Clientes" at bounding box center [58, 162] width 88 height 9
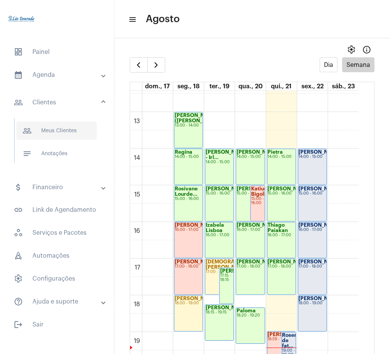
click at [66, 134] on span "people_outline Meus Clientes" at bounding box center [56, 130] width 81 height 18
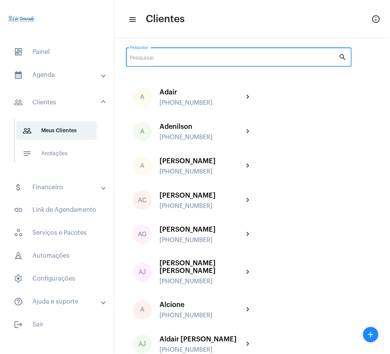
click at [274, 57] on input "Pesquisar" at bounding box center [234, 58] width 209 height 6
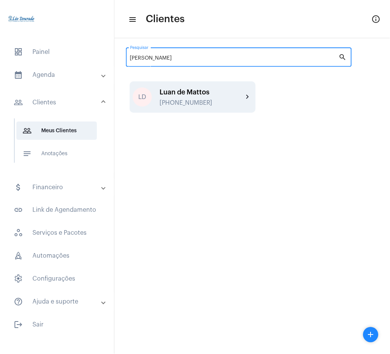
type input "[PERSON_NAME]"
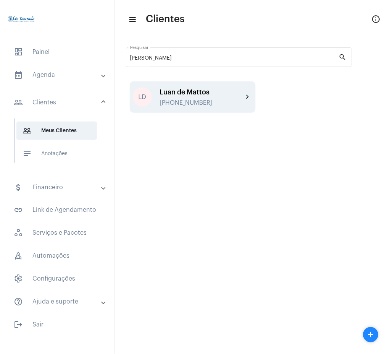
click at [245, 90] on div "[PERSON_NAME] [PHONE_NUMBER] chevron_right" at bounding box center [193, 96] width 126 height 31
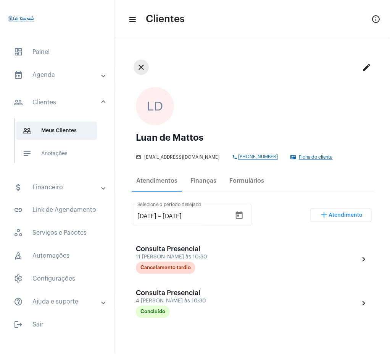
click at [137, 70] on mat-icon "close" at bounding box center [141, 67] width 9 height 9
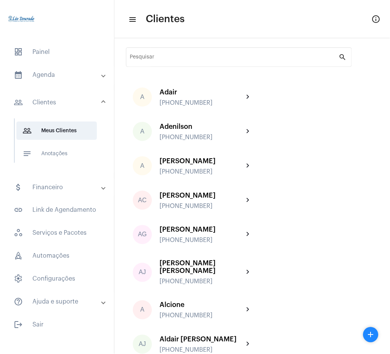
click at [225, 54] on div "Pesquisar" at bounding box center [234, 56] width 209 height 21
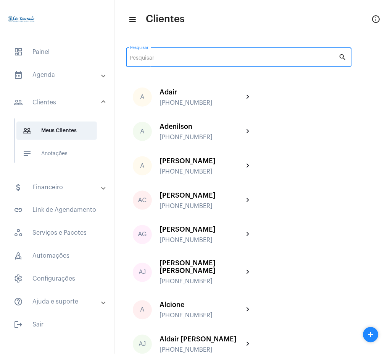
click at [227, 56] on input "Pesquisar" at bounding box center [234, 58] width 209 height 6
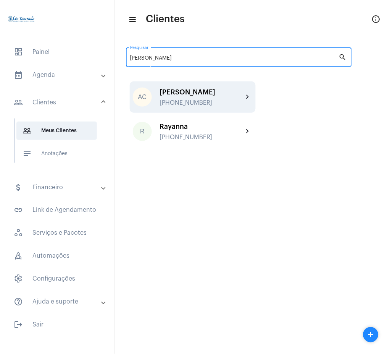
type input "[PERSON_NAME]"
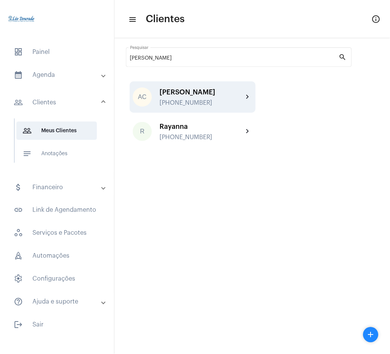
click at [249, 88] on div "AC [PERSON_NAME] [PHONE_NUMBER] chevron_right" at bounding box center [193, 96] width 126 height 31
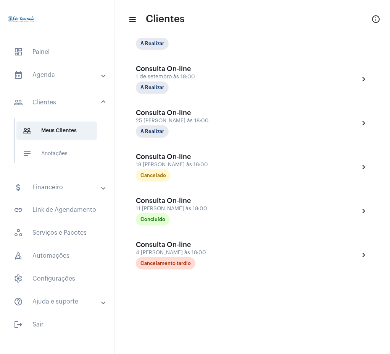
scroll to position [255, 0]
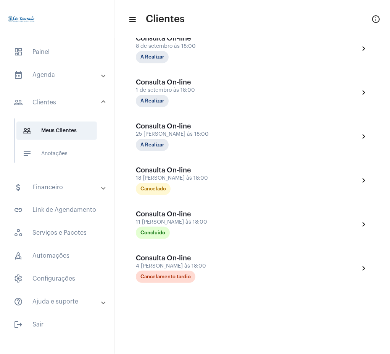
click at [375, 283] on div "close edit AC [PERSON_NAME] mail_outline [EMAIL_ADDRESS][DOMAIN_NAME] phone [PH…" at bounding box center [253, 76] width 276 height 584
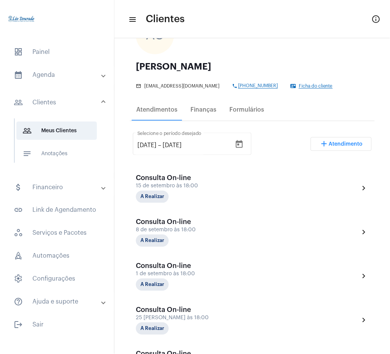
scroll to position [14, 0]
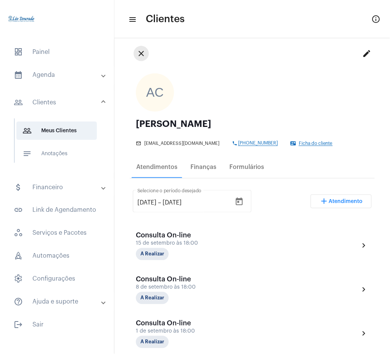
click at [139, 55] on mat-icon "close" at bounding box center [141, 53] width 9 height 9
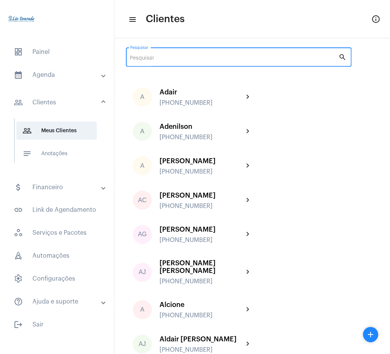
click at [216, 56] on input "Pesquisar" at bounding box center [234, 58] width 209 height 6
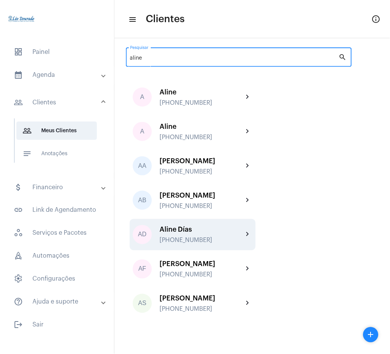
type input "aline"
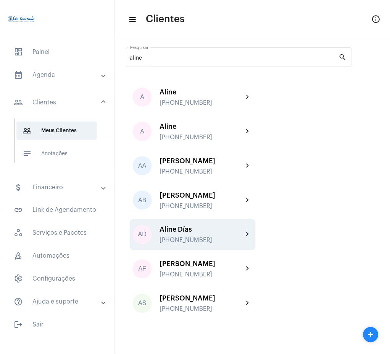
click at [231, 234] on div "[PERSON_NAME] [PHONE_NUMBER]" at bounding box center [202, 235] width 84 height 18
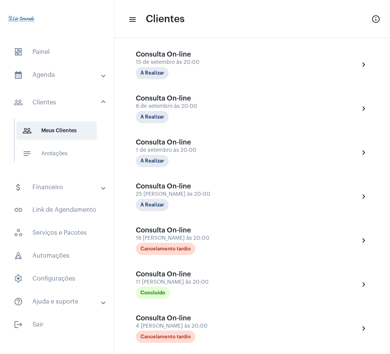
scroll to position [196, 0]
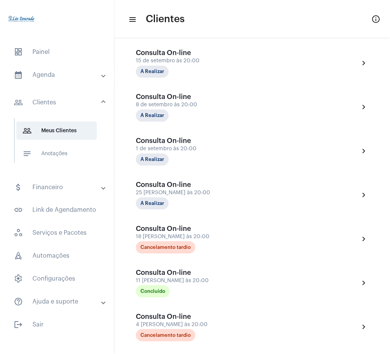
click at [61, 78] on mat-panel-title "calendar_month_outlined Agenda" at bounding box center [58, 74] width 88 height 9
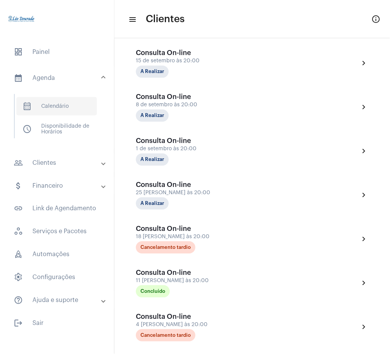
click at [78, 107] on span "calendar_month_outlined Calendário" at bounding box center [56, 106] width 81 height 18
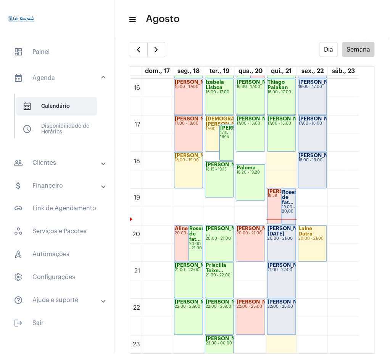
scroll to position [579, 0]
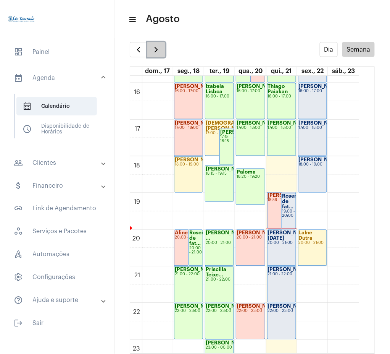
click at [160, 52] on span "button" at bounding box center [156, 49] width 9 height 9
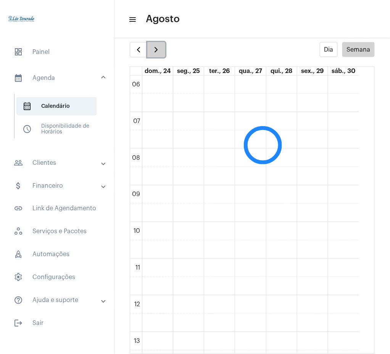
click at [160, 52] on span "button" at bounding box center [156, 49] width 9 height 9
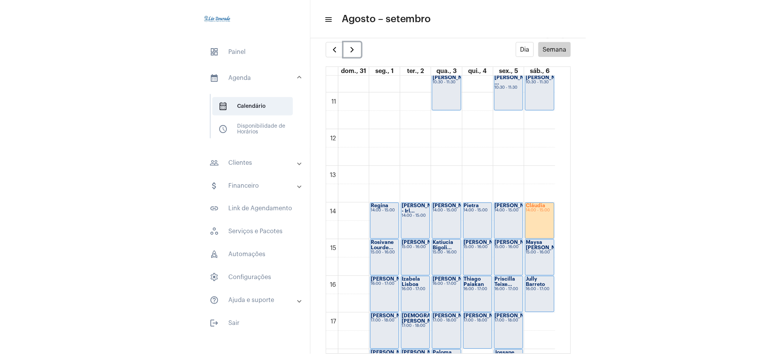
scroll to position [389, 0]
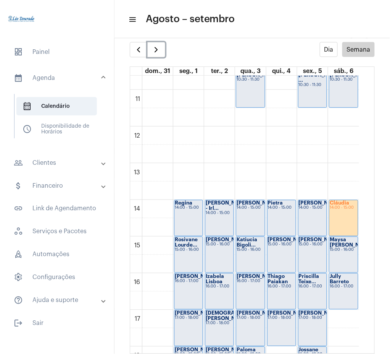
click at [339, 214] on div "[PERSON_NAME] 14:00 - 15:00" at bounding box center [344, 218] width 29 height 36
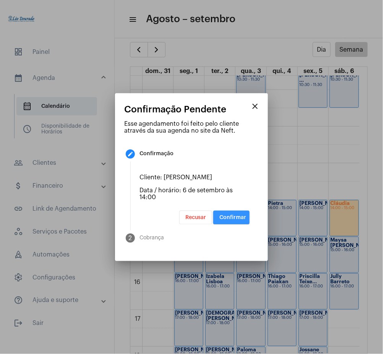
click at [244, 210] on button "Confirmar" at bounding box center [231, 217] width 36 height 14
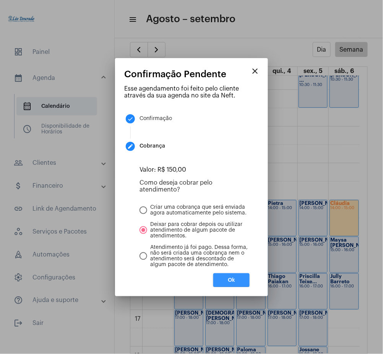
click at [246, 277] on button "Ok" at bounding box center [231, 280] width 36 height 14
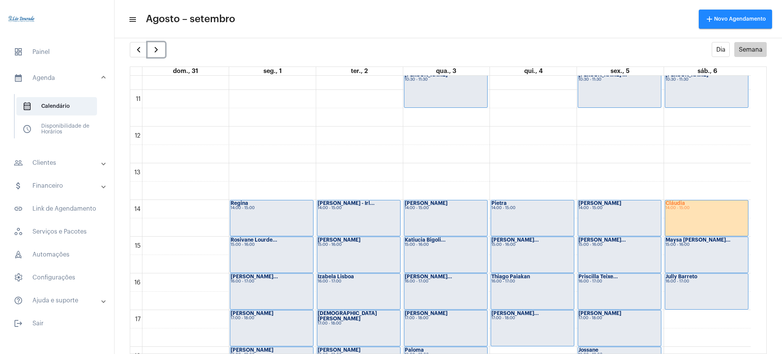
click at [390, 224] on div "[PERSON_NAME] 14:00 - 15:00" at bounding box center [706, 218] width 83 height 36
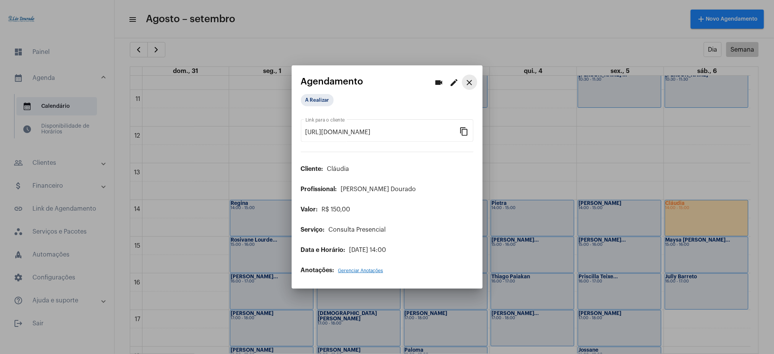
click at [390, 84] on mat-icon "close" at bounding box center [469, 82] width 9 height 9
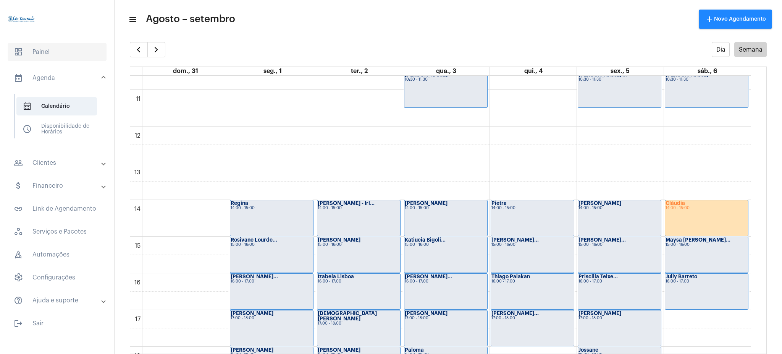
click at [42, 49] on span "dashboard Painel" at bounding box center [57, 52] width 99 height 18
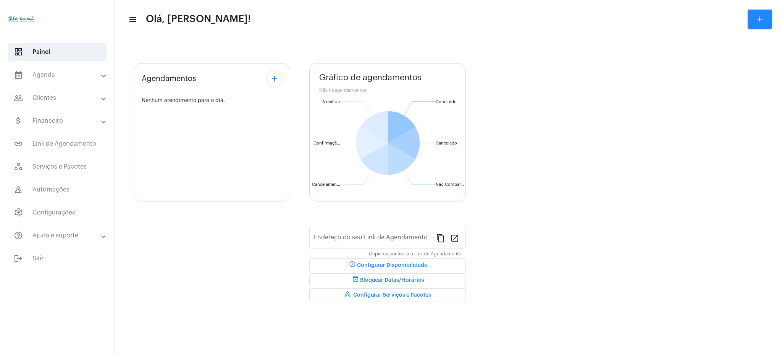
type input "[URL][DOMAIN_NAME][PERSON_NAME]"
